Goal: Navigation & Orientation: Find specific page/section

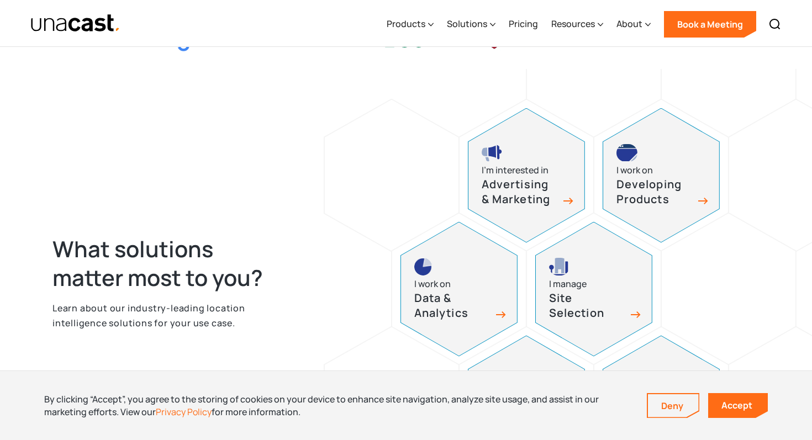
scroll to position [386, 0]
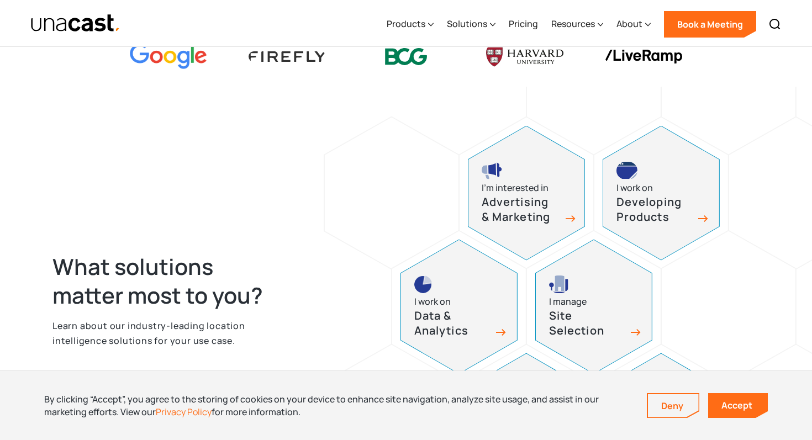
click at [499, 211] on h3 "Advertising & Marketing" at bounding box center [520, 209] width 77 height 29
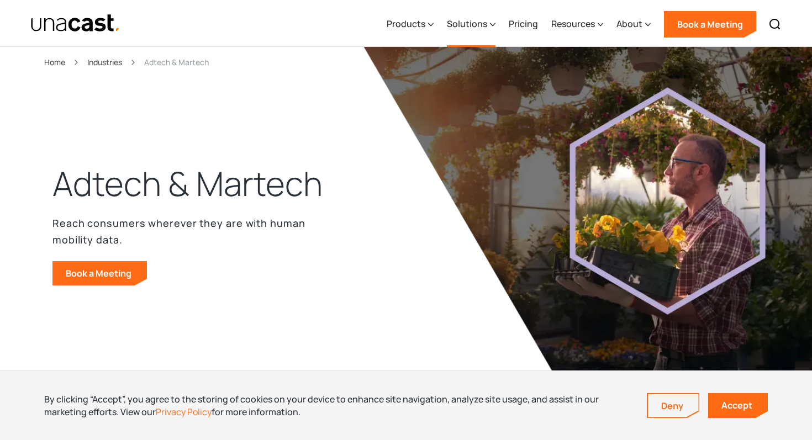
click at [481, 24] on div "Solutions" at bounding box center [467, 23] width 40 height 13
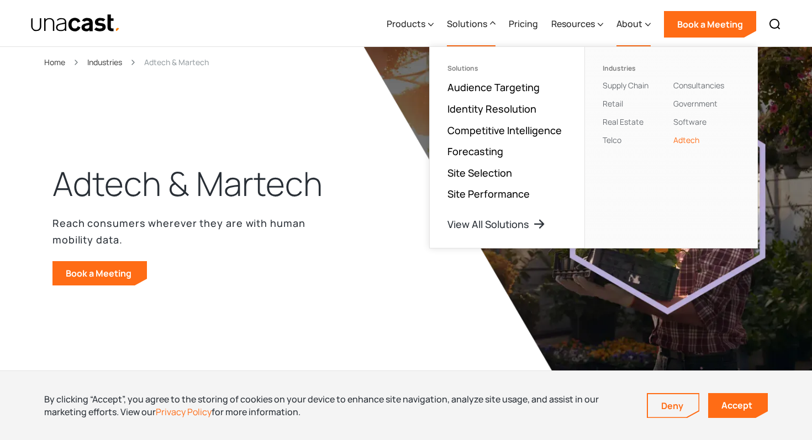
click at [625, 28] on div "About" at bounding box center [629, 23] width 26 height 13
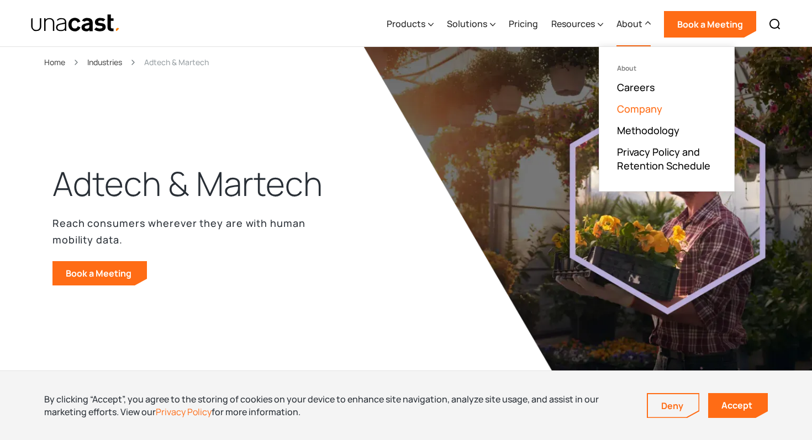
click at [632, 109] on link "Company" at bounding box center [639, 108] width 45 height 13
